Goal: Communication & Community: Answer question/provide support

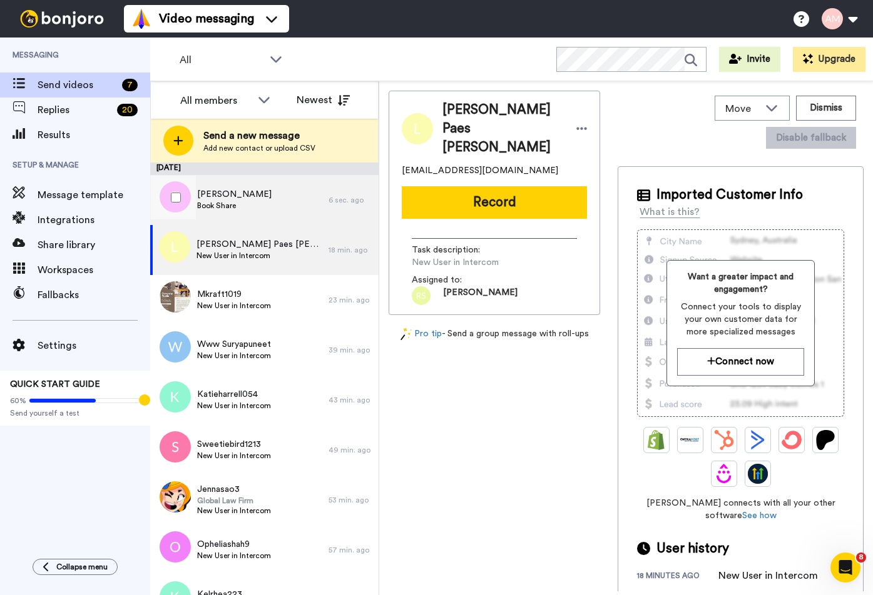
scroll to position [3, 0]
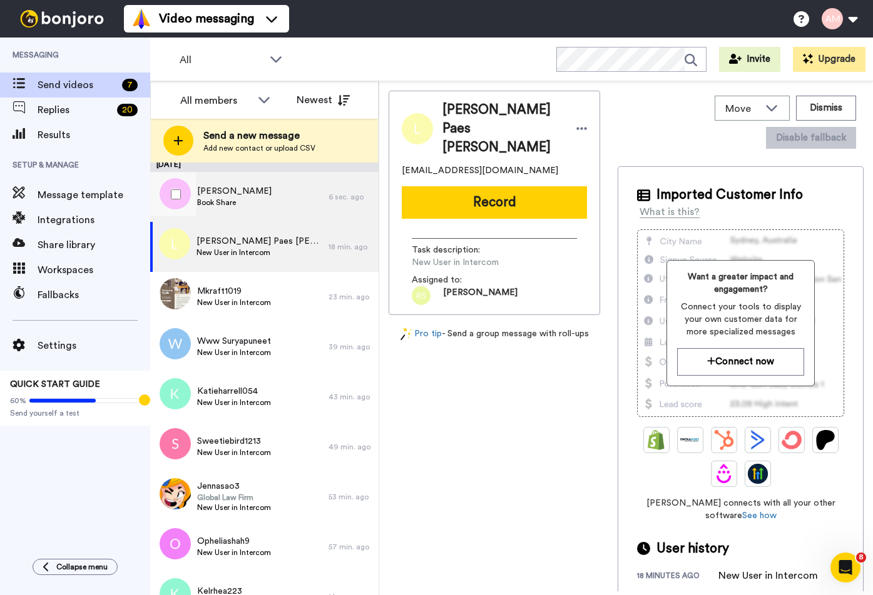
click at [228, 191] on span "[PERSON_NAME]" at bounding box center [234, 191] width 74 height 13
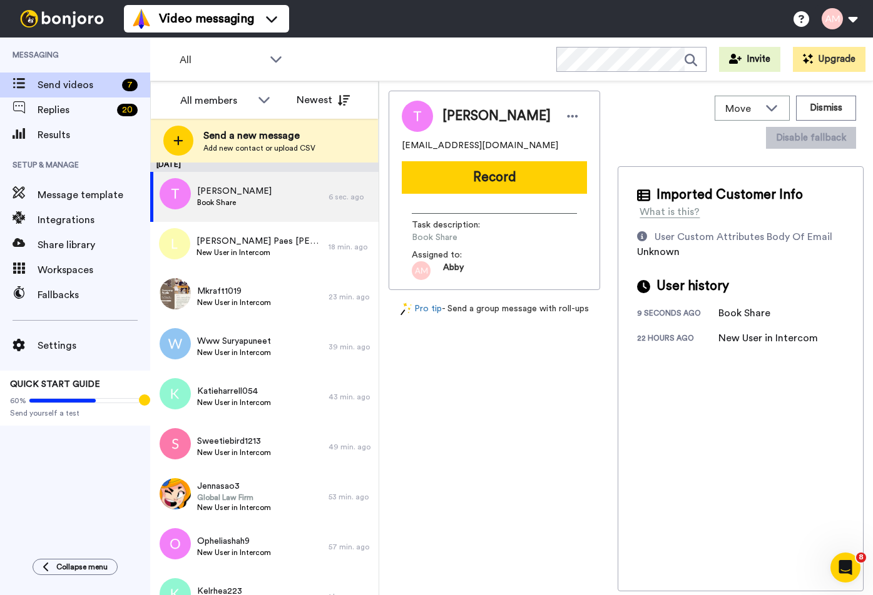
click at [477, 182] on button "Record" at bounding box center [494, 177] width 185 height 33
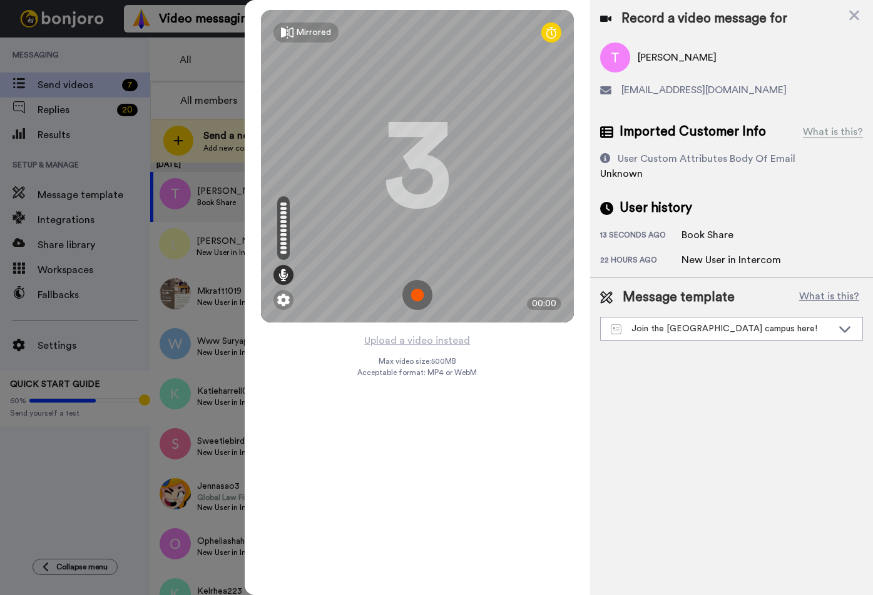
click at [421, 294] on img at bounding box center [417, 295] width 30 height 30
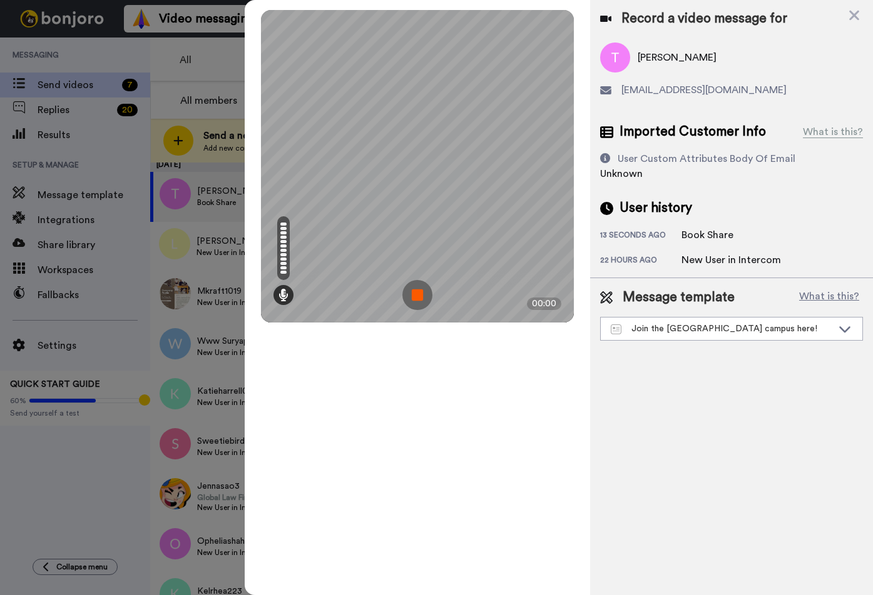
click at [417, 291] on img at bounding box center [417, 295] width 30 height 30
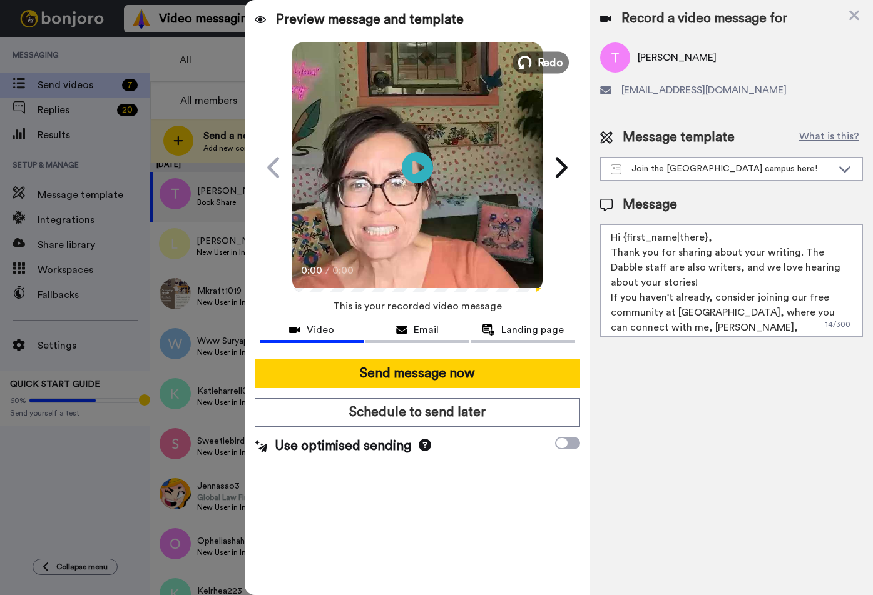
click at [526, 63] on icon at bounding box center [525, 63] width 14 height 14
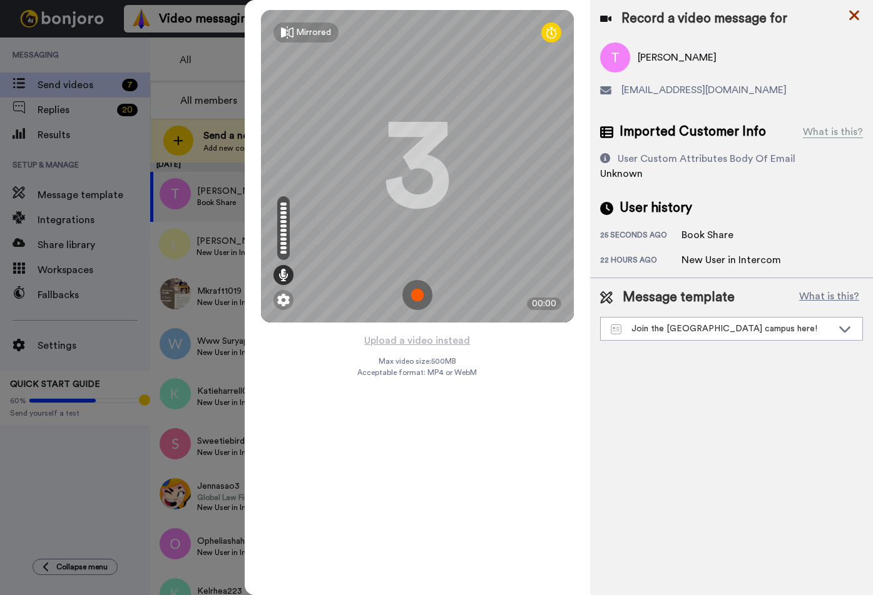
click at [854, 17] on icon at bounding box center [854, 16] width 13 height 16
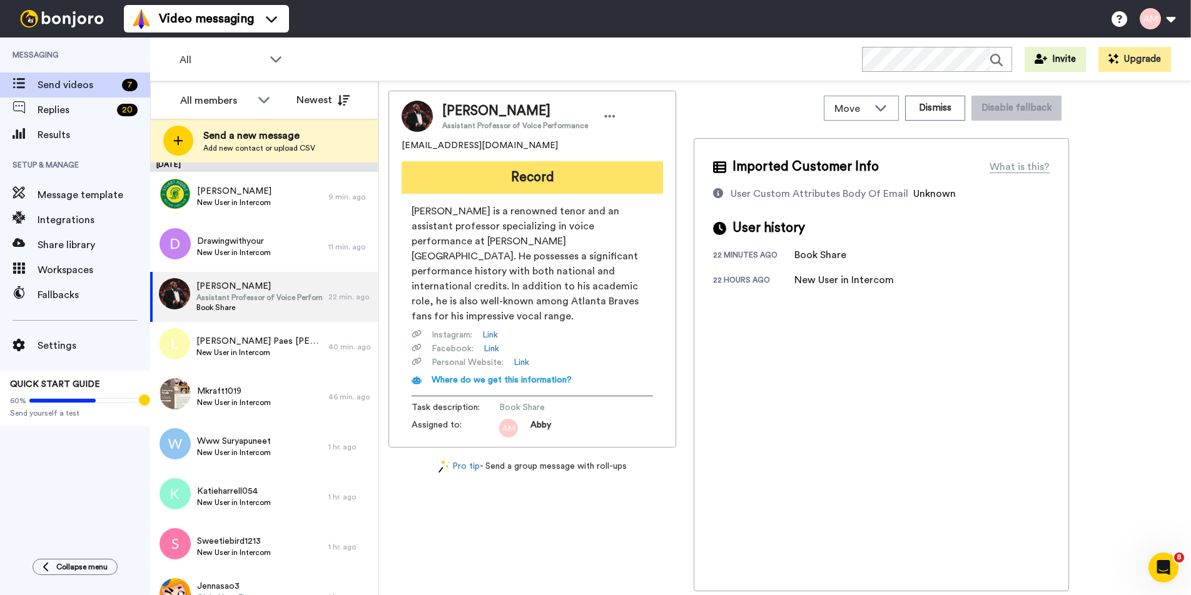
click at [510, 185] on button "Record" at bounding box center [532, 177] width 261 height 33
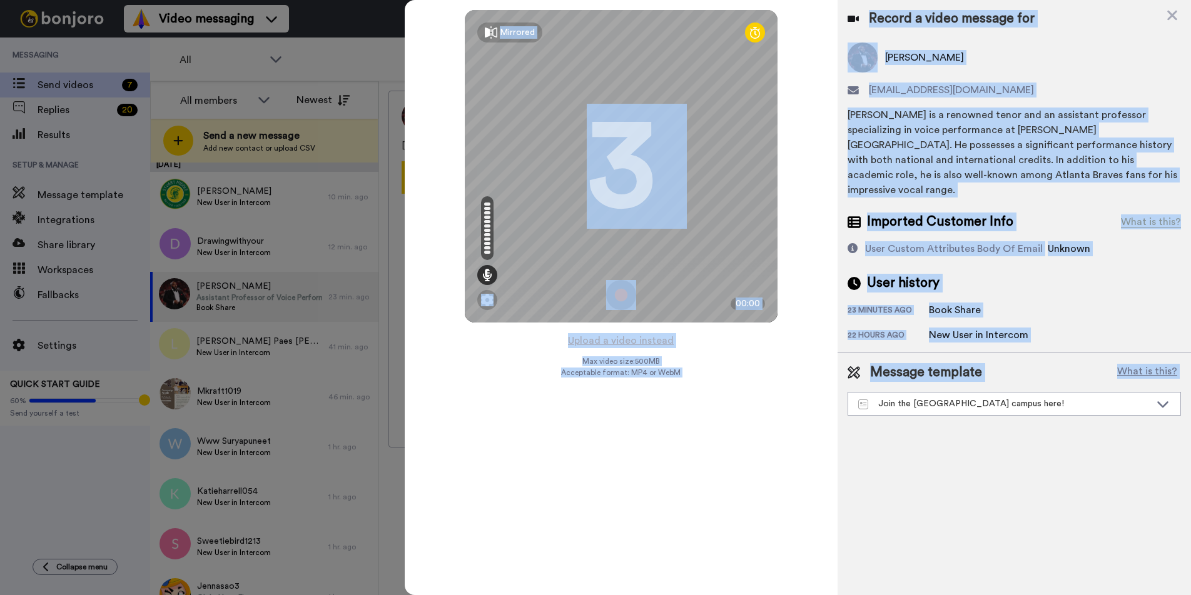
click at [610, 296] on img at bounding box center [621, 295] width 30 height 30
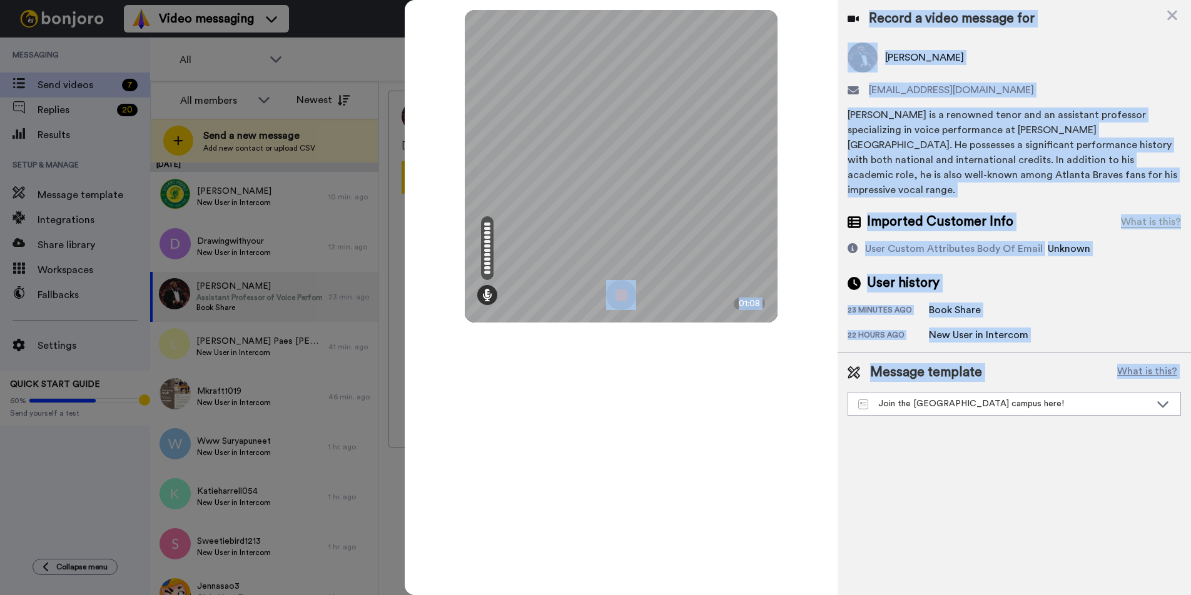
click at [609, 293] on img at bounding box center [621, 295] width 30 height 30
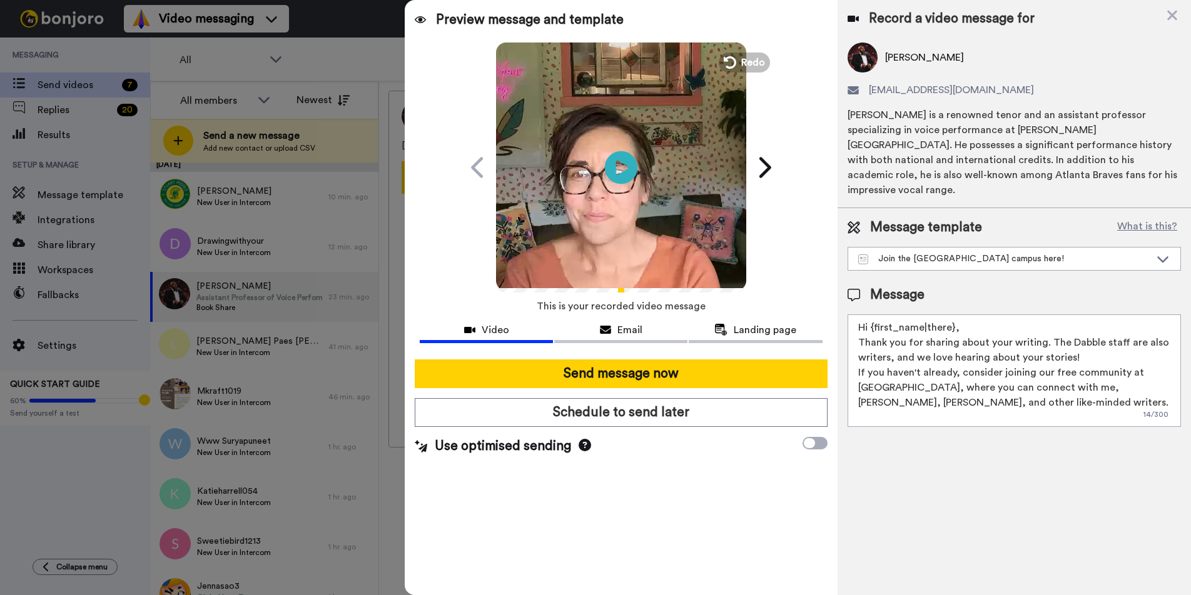
click at [617, 170] on icon "Play/Pause" at bounding box center [621, 167] width 33 height 59
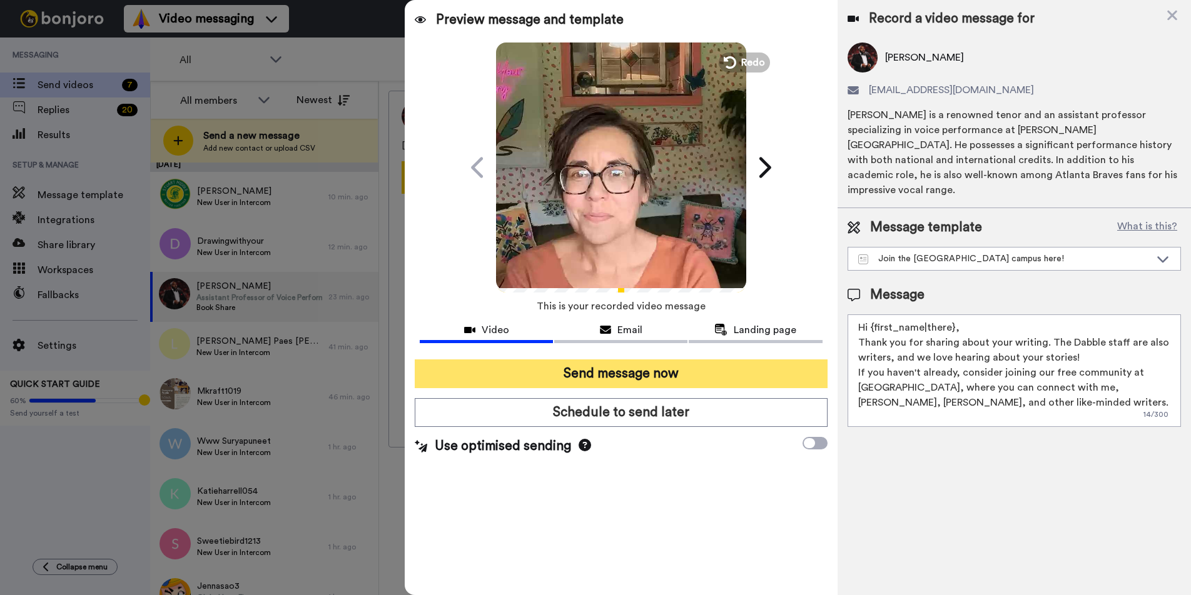
click at [624, 377] on button "Send message now" at bounding box center [621, 374] width 412 height 29
